Goal: Task Accomplishment & Management: Use online tool/utility

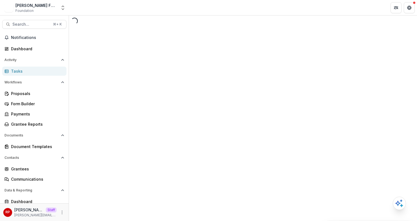
select select "********"
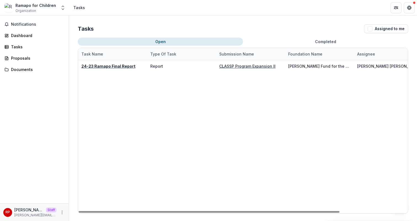
click at [307, 26] on div "Tasks Assigned to me" at bounding box center [243, 28] width 330 height 9
